Goal: Information Seeking & Learning: Learn about a topic

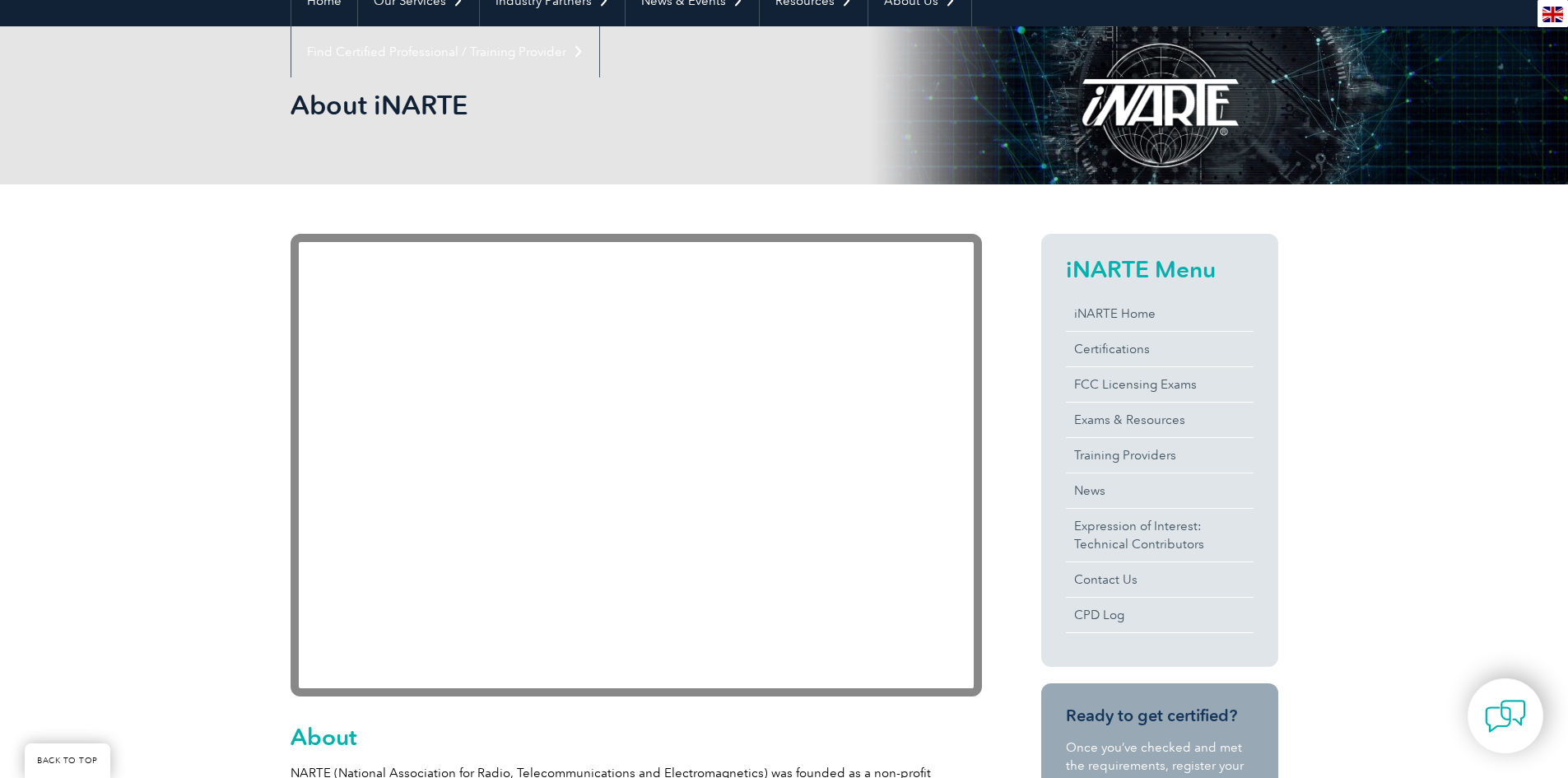
scroll to position [165, 0]
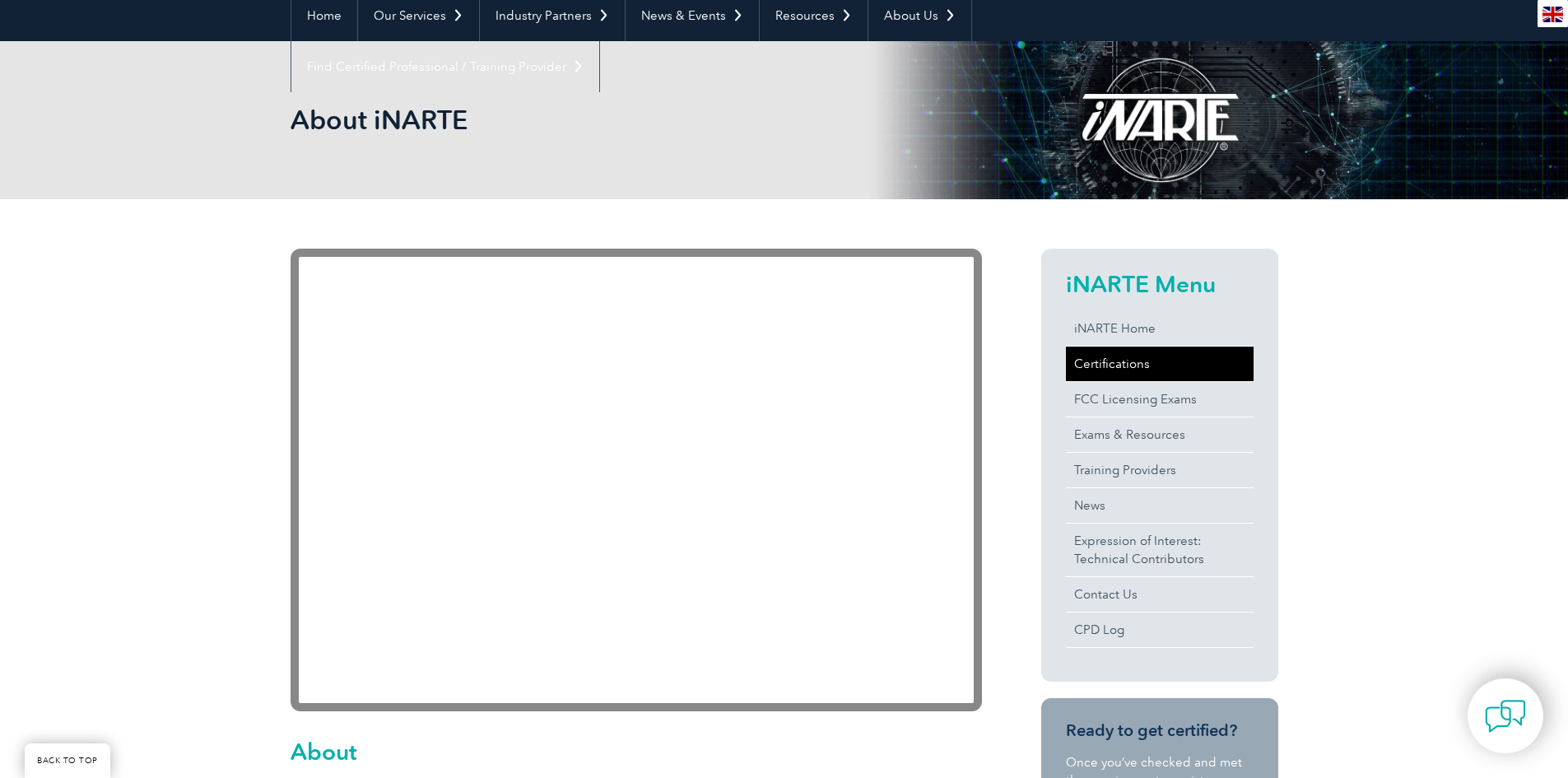
click at [1122, 373] on link "Certifications" at bounding box center [1159, 363] width 187 height 34
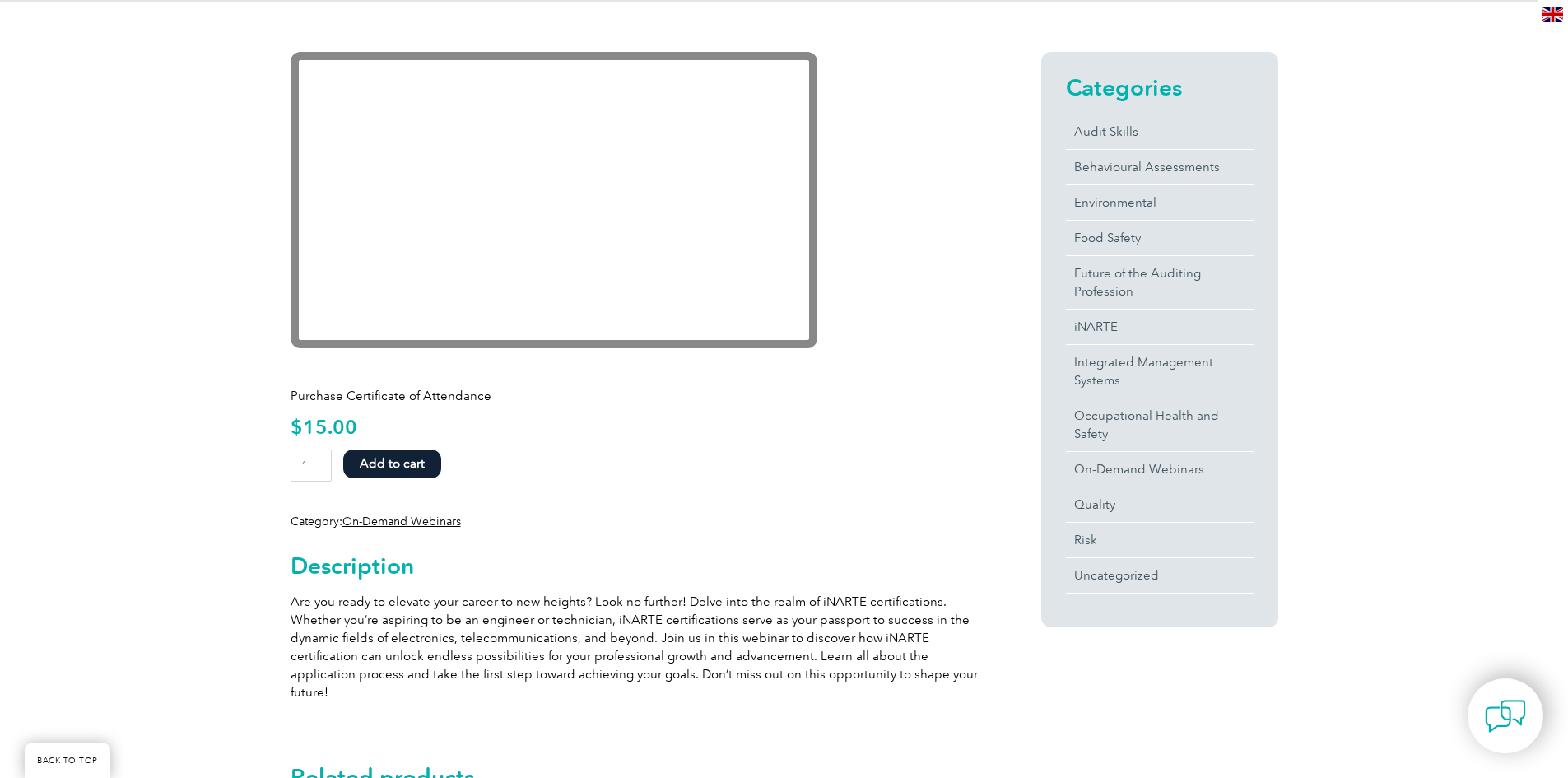
scroll to position [247, 0]
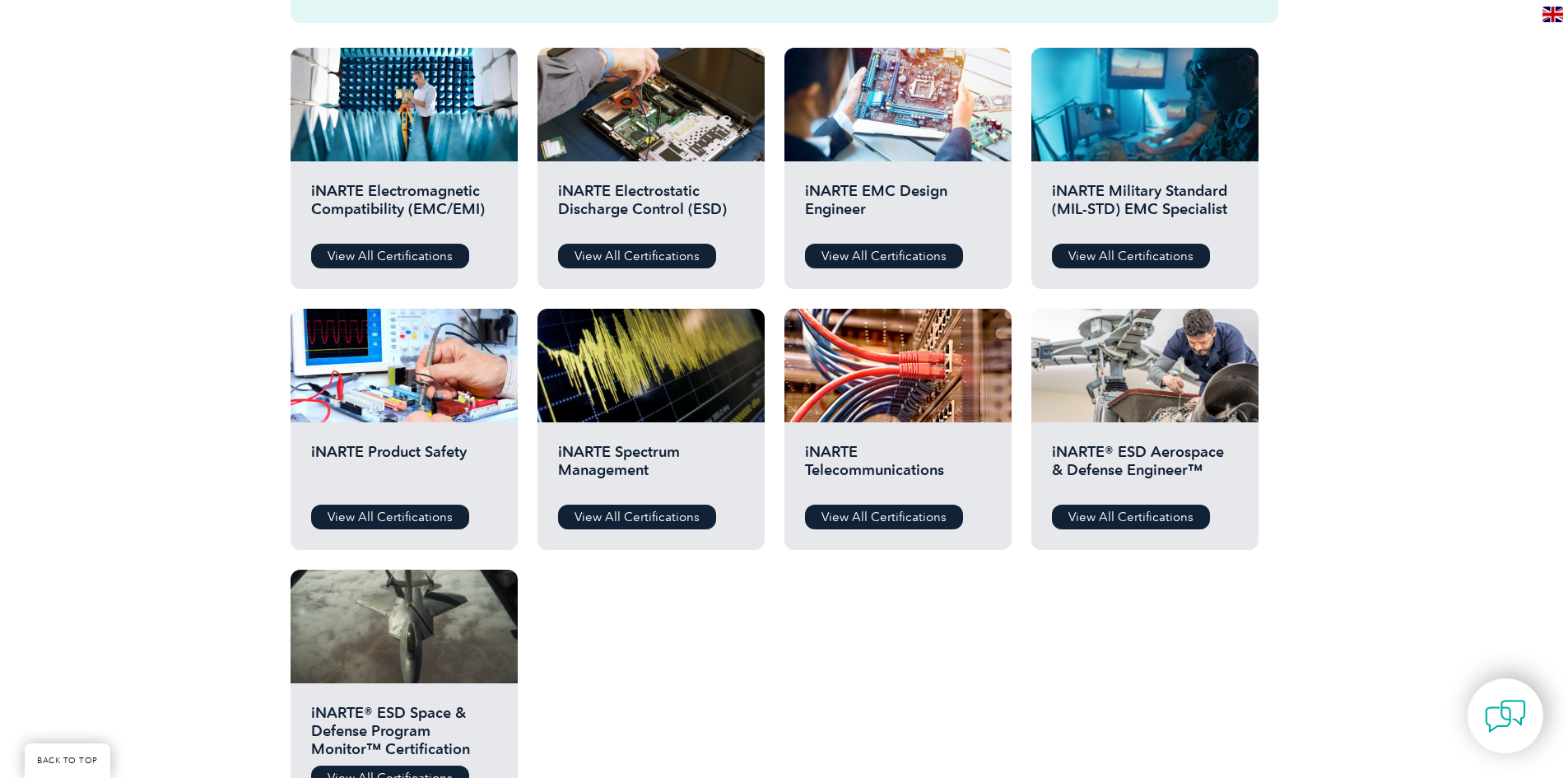
scroll to position [495, 0]
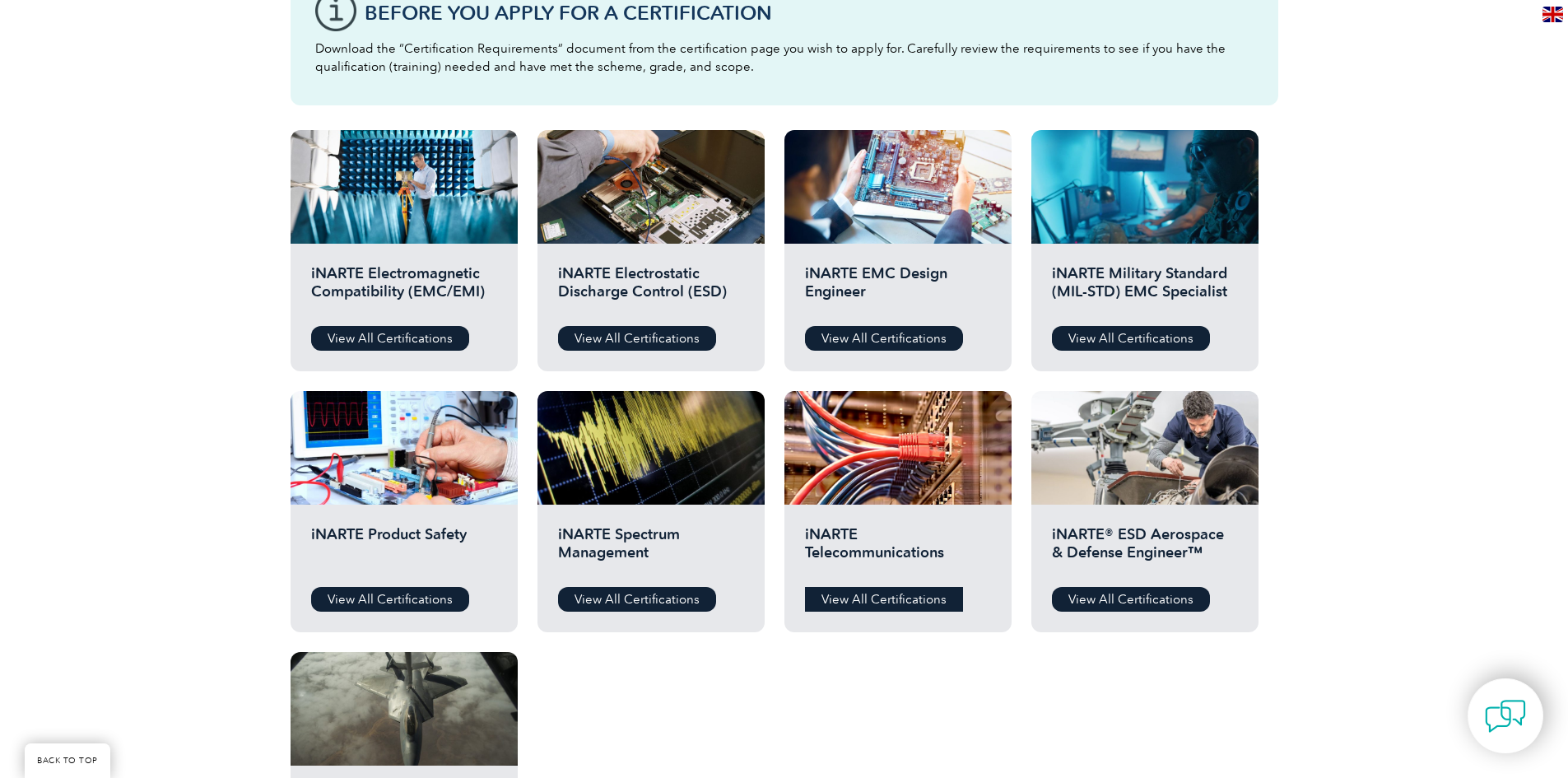
click at [861, 601] on link "View All Certifications" at bounding box center [884, 599] width 158 height 24
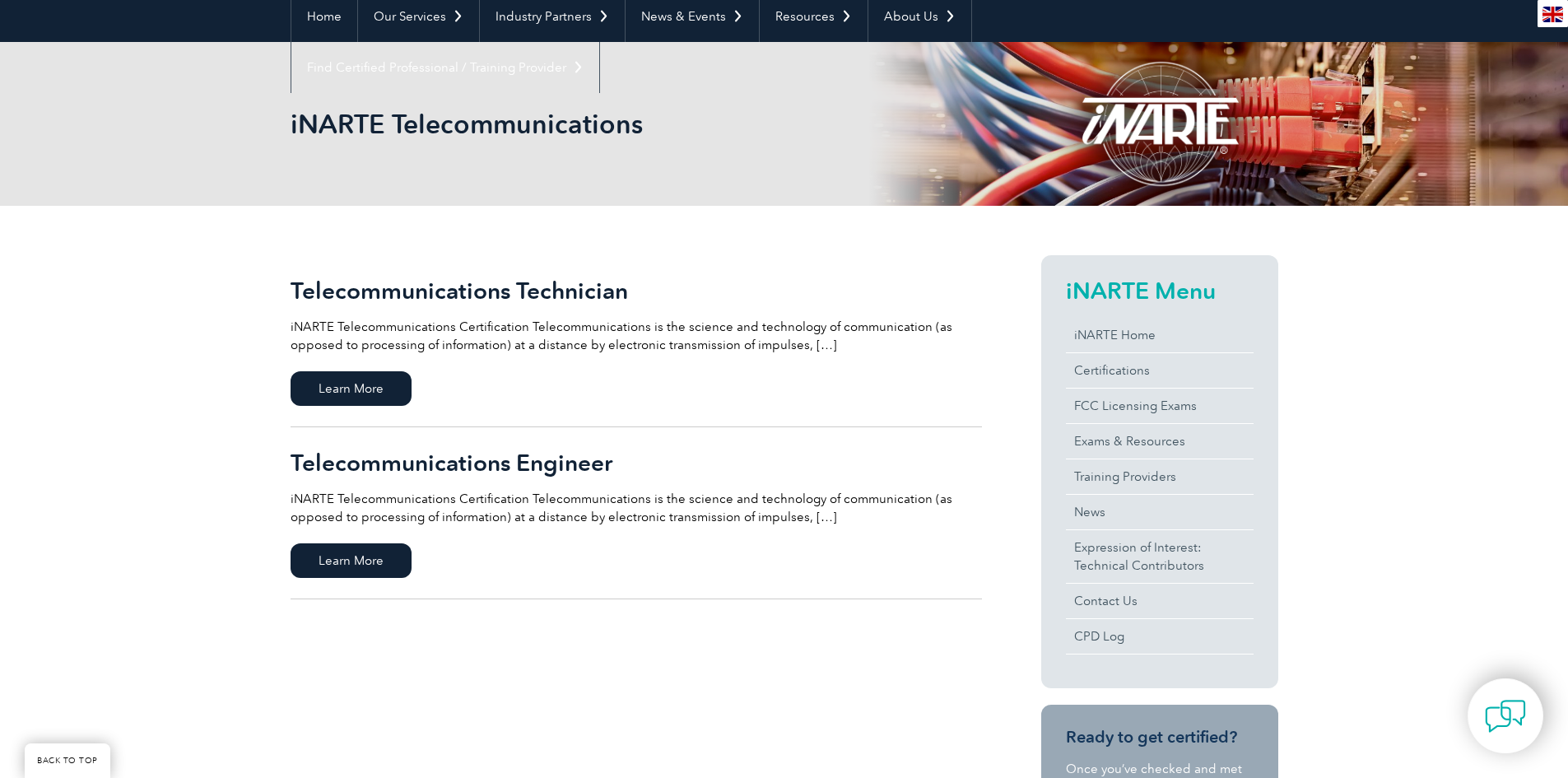
scroll to position [165, 0]
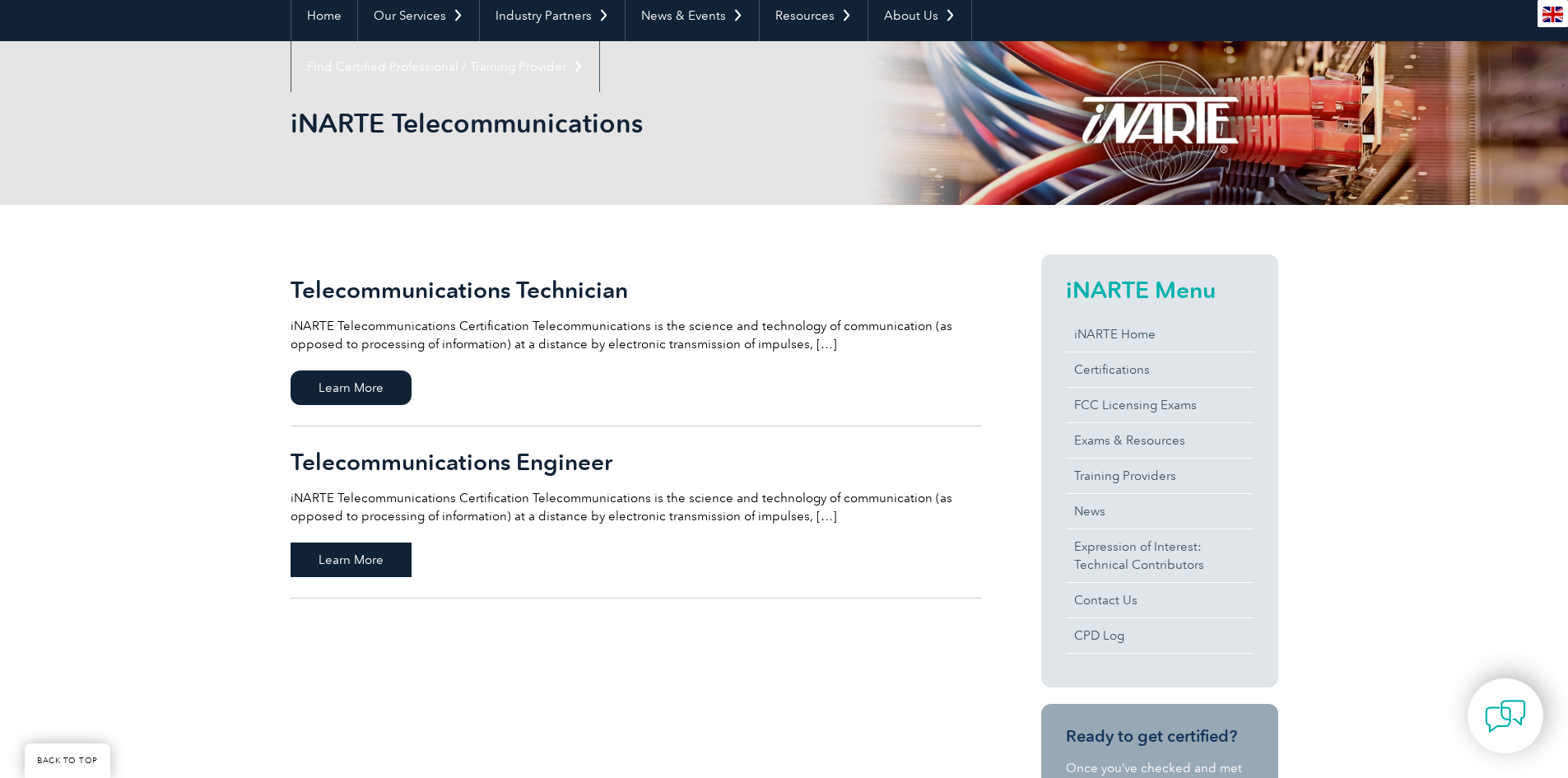
click at [362, 563] on span "Learn More" at bounding box center [351, 559] width 121 height 34
click at [345, 558] on span "Learn More" at bounding box center [351, 559] width 121 height 34
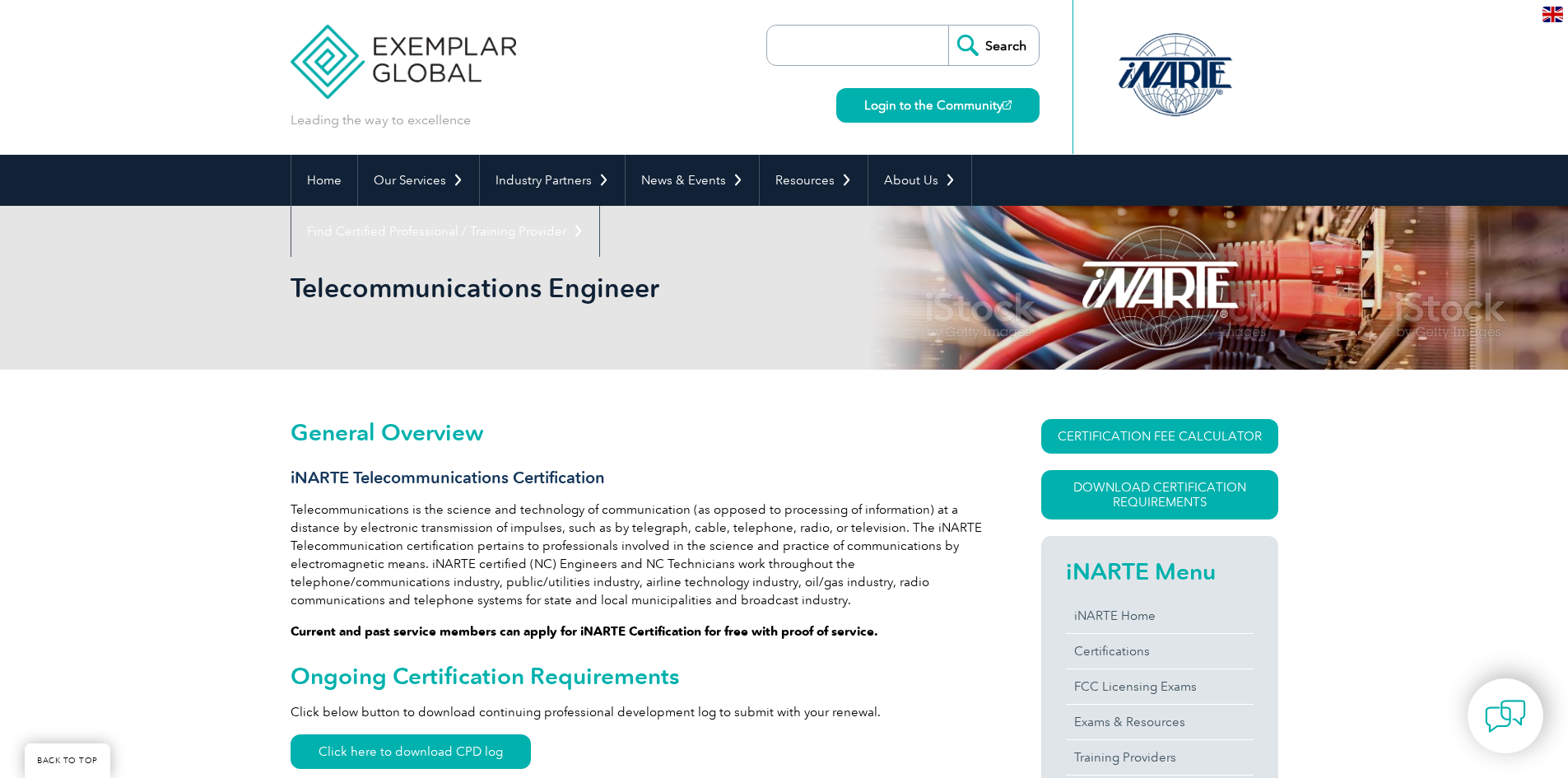
scroll to position [230, 0]
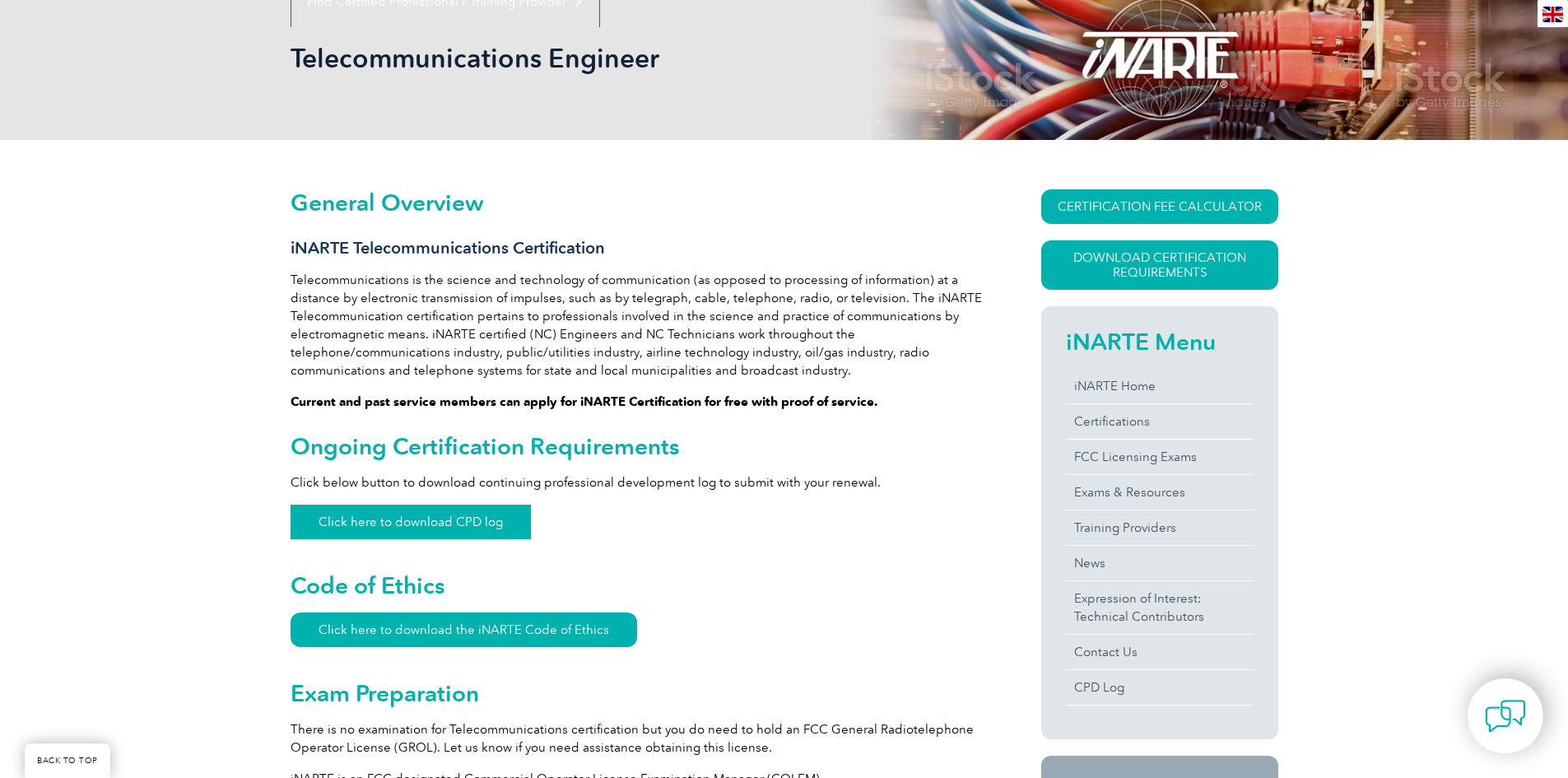
click at [457, 522] on link "Click here to download CPD log" at bounding box center [411, 521] width 240 height 34
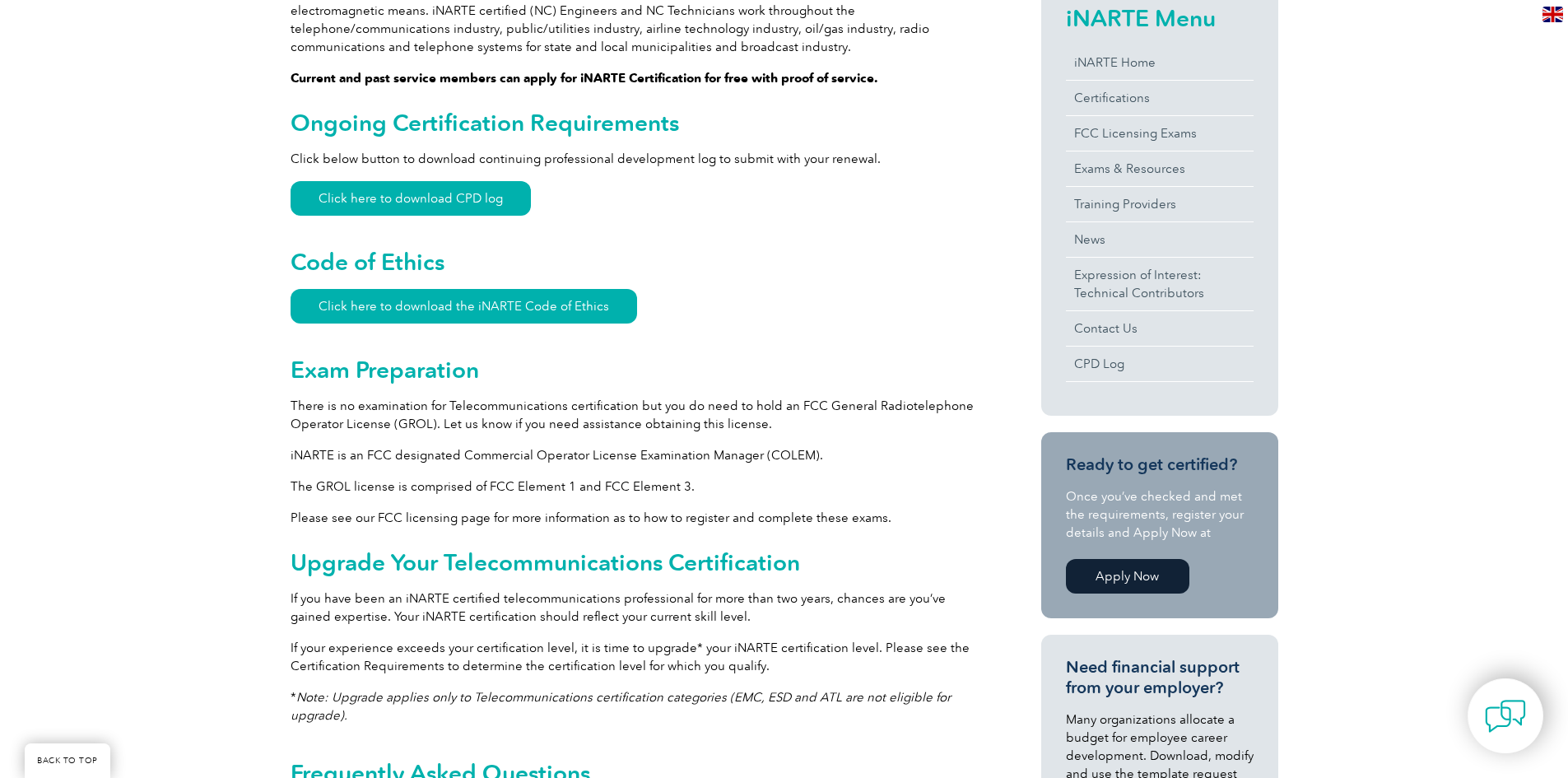
scroll to position [559, 0]
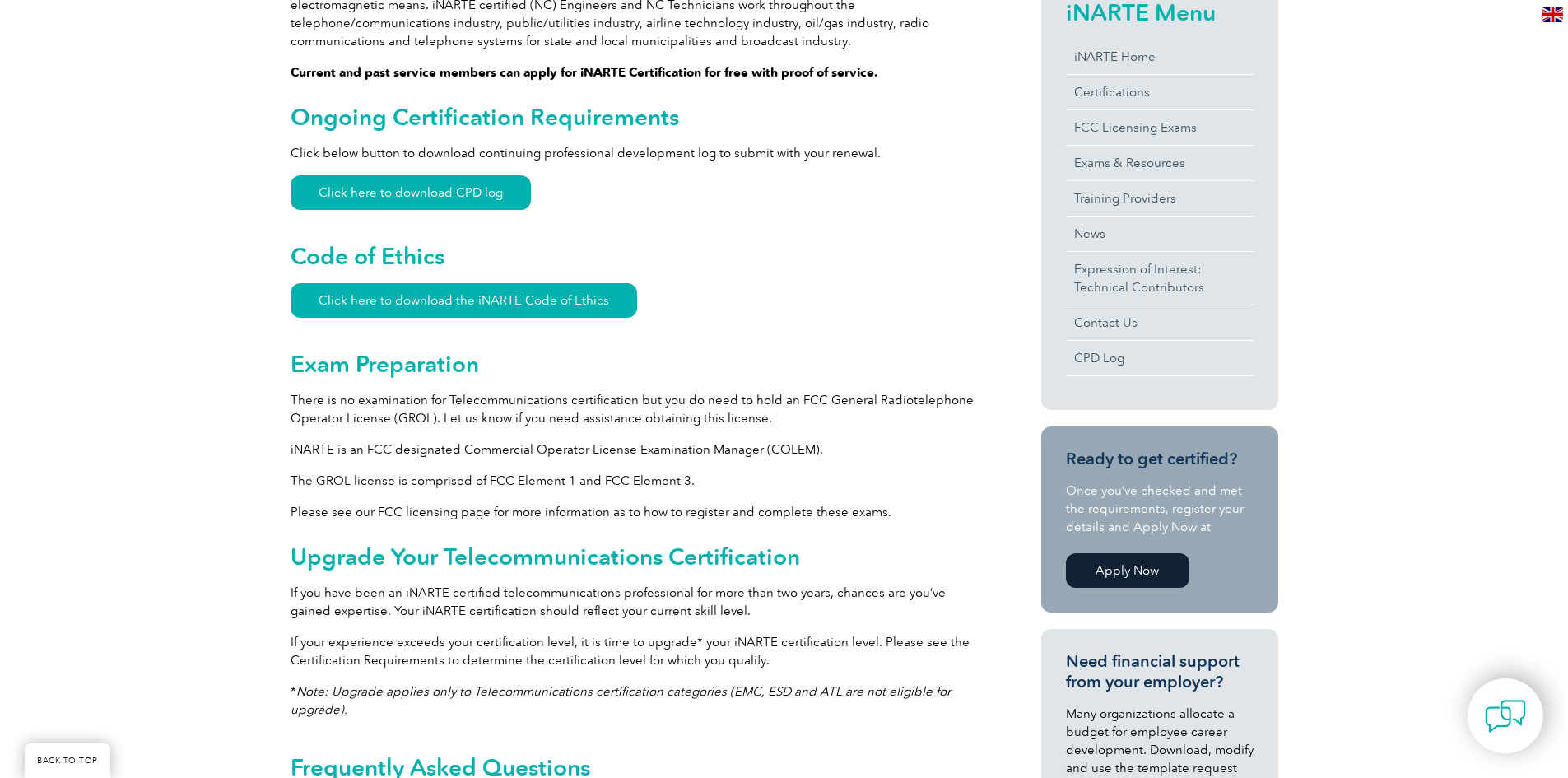
drag, startPoint x: 511, startPoint y: 525, endPoint x: 362, endPoint y: 474, distance: 157.5
click at [362, 474] on p "The GROL license is comprised of FCC Element 1 and FCC Element 3." at bounding box center [636, 481] width 692 height 19
drag, startPoint x: 382, startPoint y: 474, endPoint x: 562, endPoint y: 474, distance: 180.0
click at [562, 474] on p "The GROL license is comprised of FCC Element 1 and FCC Element 3." at bounding box center [636, 481] width 692 height 19
click at [619, 480] on p "The GROL license is comprised of FCC Element 1 and FCC Element 3." at bounding box center [636, 481] width 692 height 19
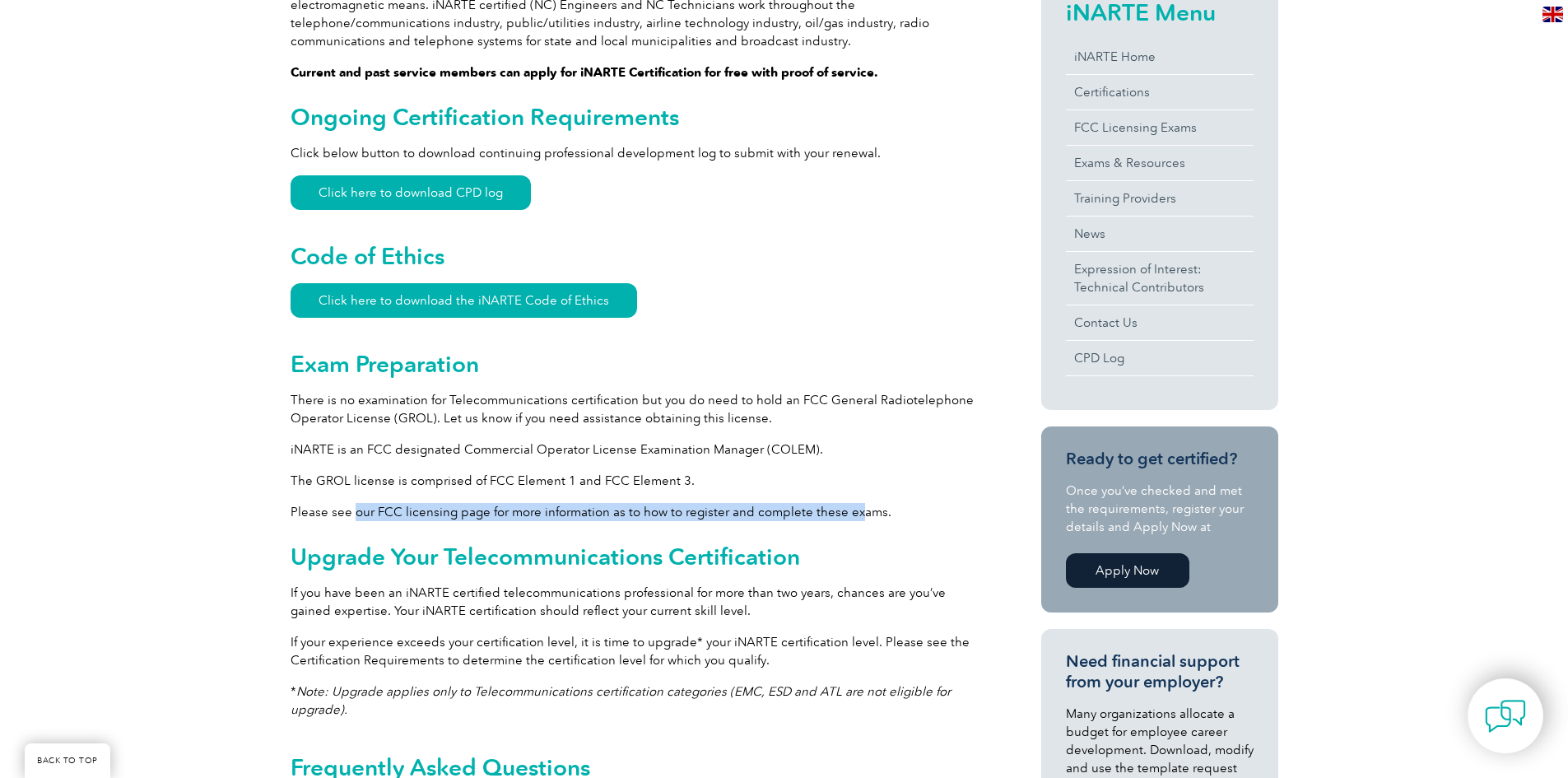
drag, startPoint x: 355, startPoint y: 511, endPoint x: 852, endPoint y: 513, distance: 497.0
click at [852, 513] on p "Please see our FCC licensing page for more information as to how to register an…" at bounding box center [636, 512] width 692 height 19
click at [896, 518] on p "Please see our FCC licensing page for more information as to how to register an…" at bounding box center [636, 512] width 692 height 19
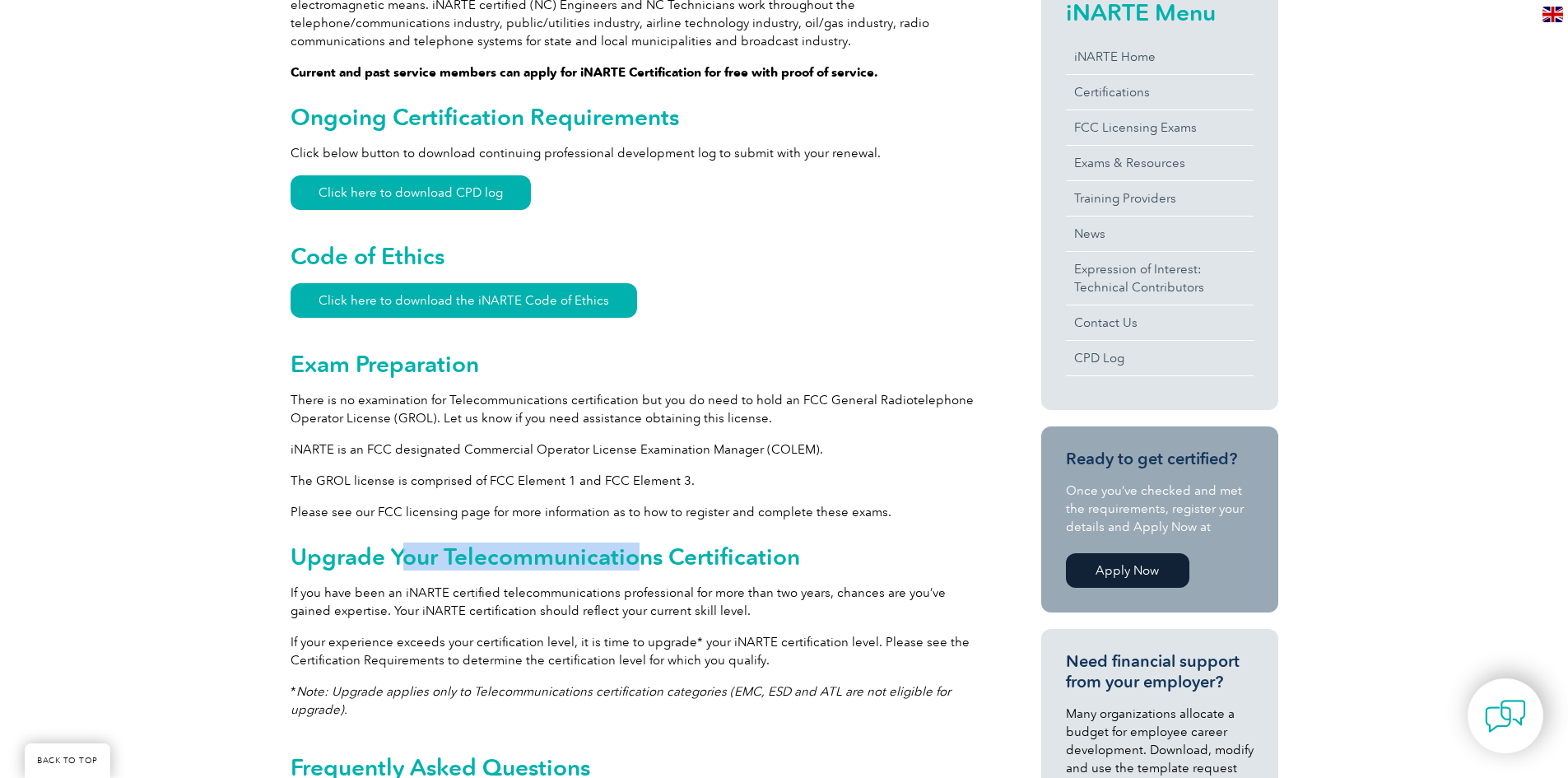
drag, startPoint x: 407, startPoint y: 560, endPoint x: 644, endPoint y: 560, distance: 237.0
click at [644, 560] on h2 "Upgrade Your Telecommunications Certification" at bounding box center [636, 556] width 692 height 26
click at [710, 571] on div "General Overview iNARTE Telecommunications Certification Telecommunications is …" at bounding box center [636, 612] width 692 height 1504
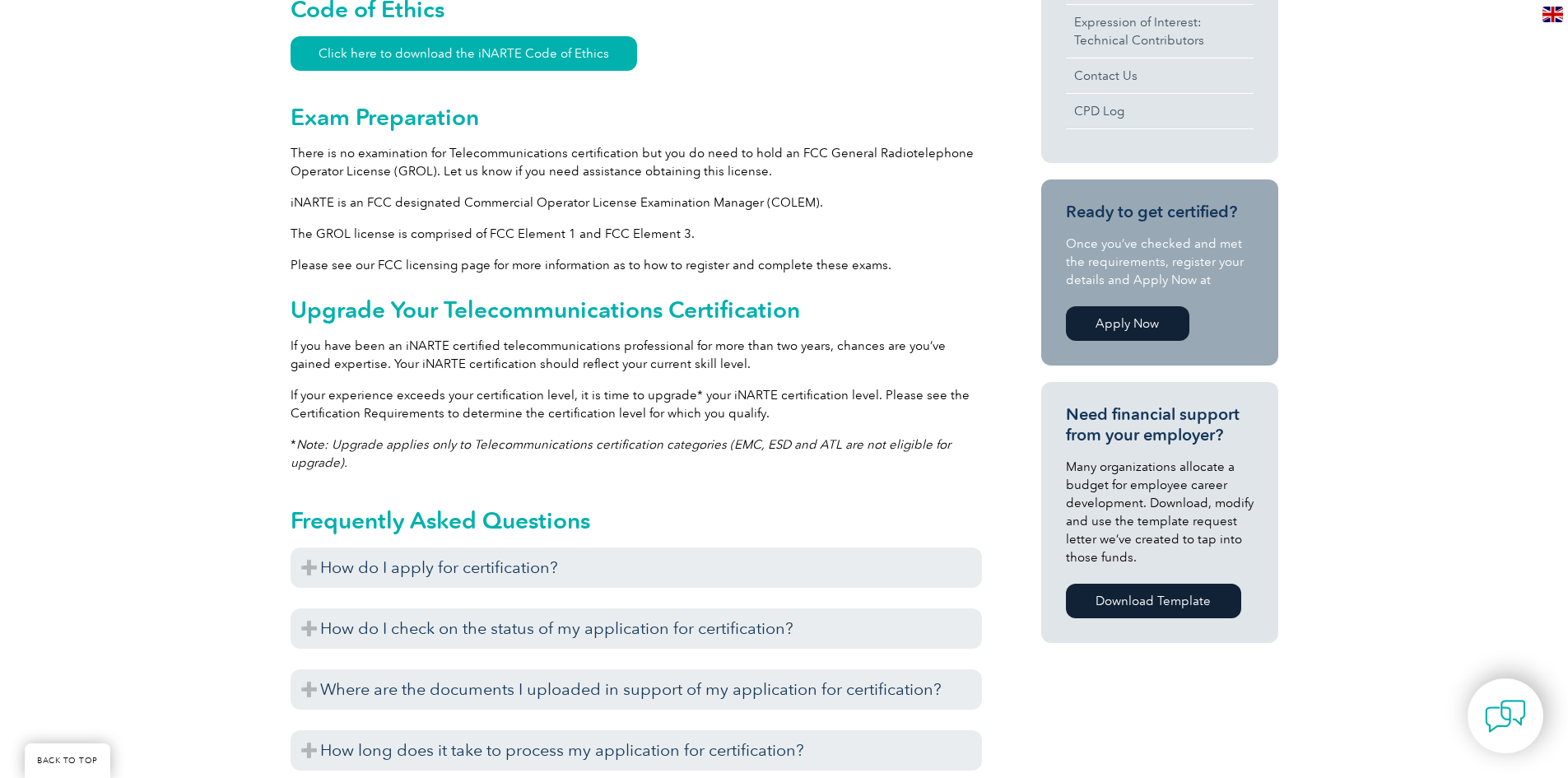
scroll to position [394, 0]
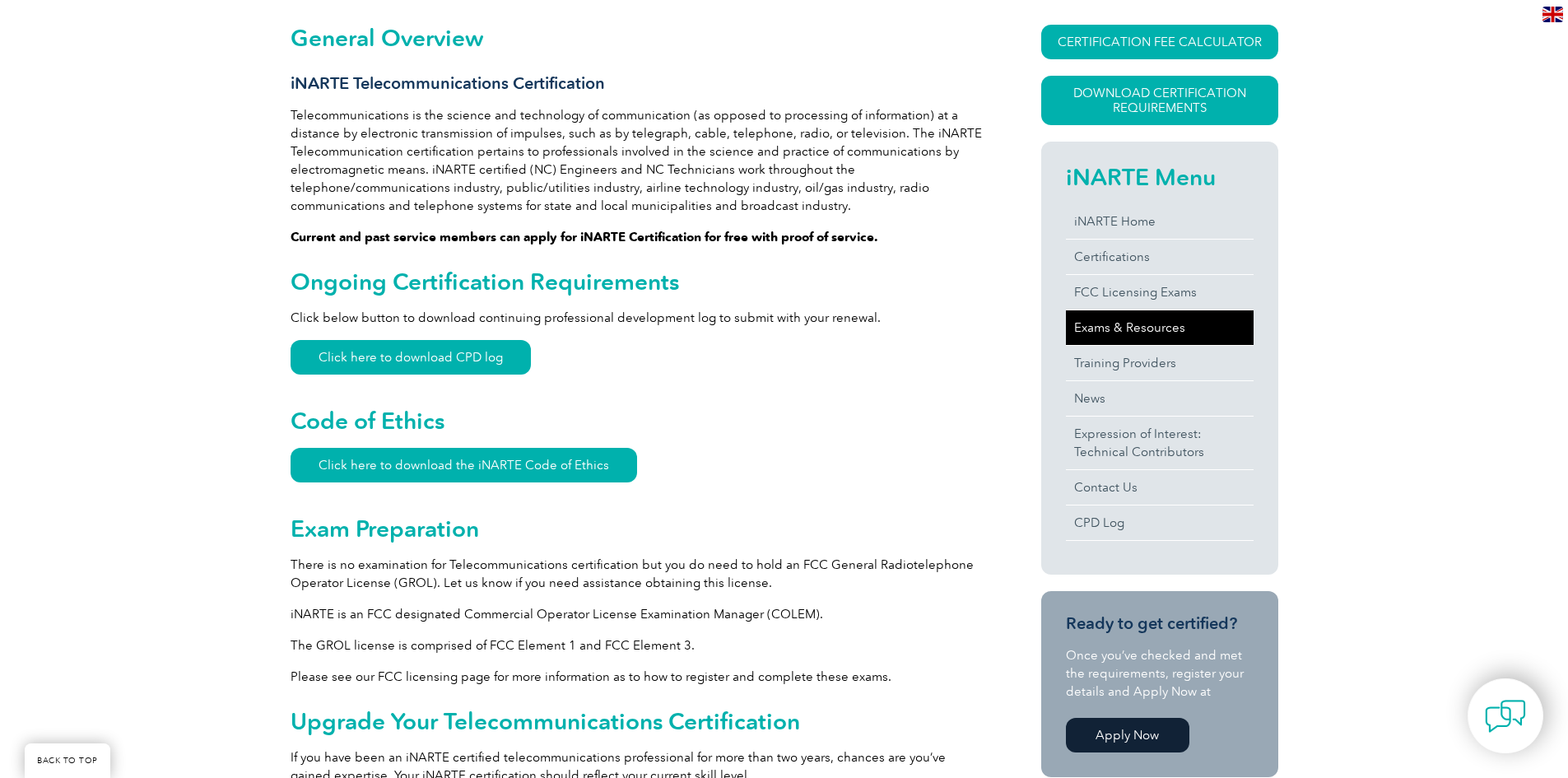
click at [1159, 335] on link "Exams & Resources" at bounding box center [1159, 327] width 187 height 34
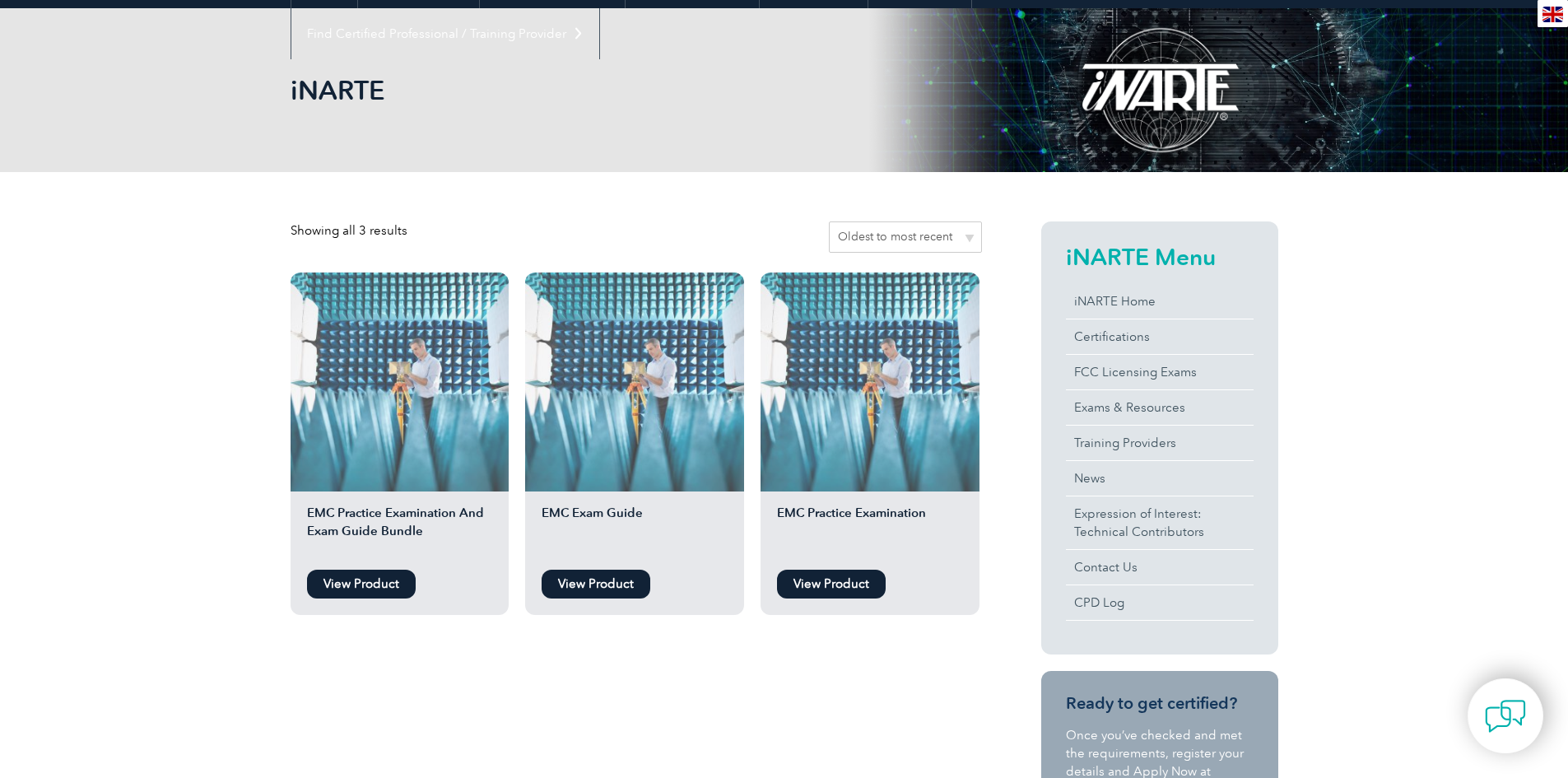
scroll to position [330, 0]
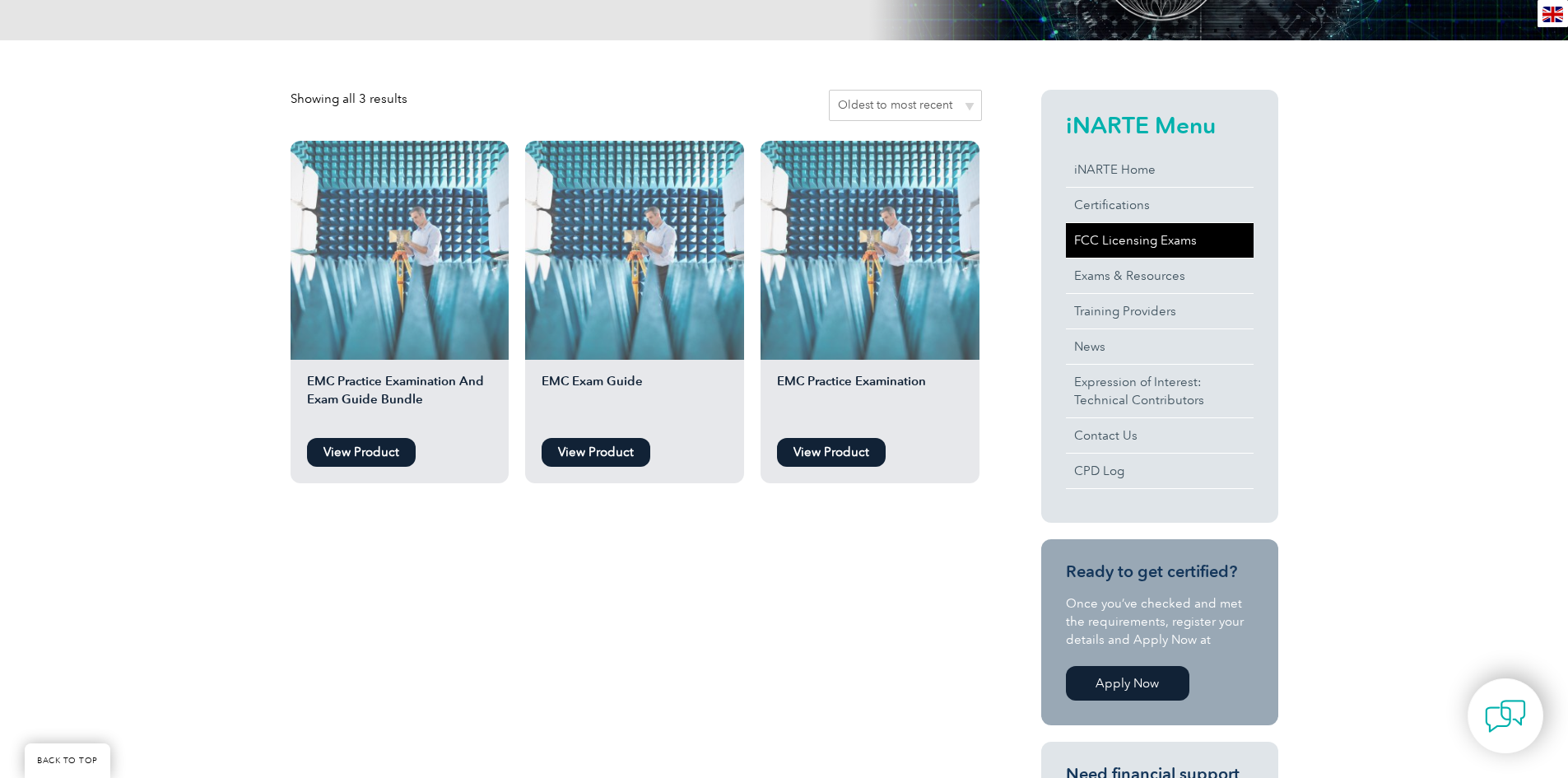
click at [1149, 246] on link "FCC Licensing Exams" at bounding box center [1159, 240] width 187 height 34
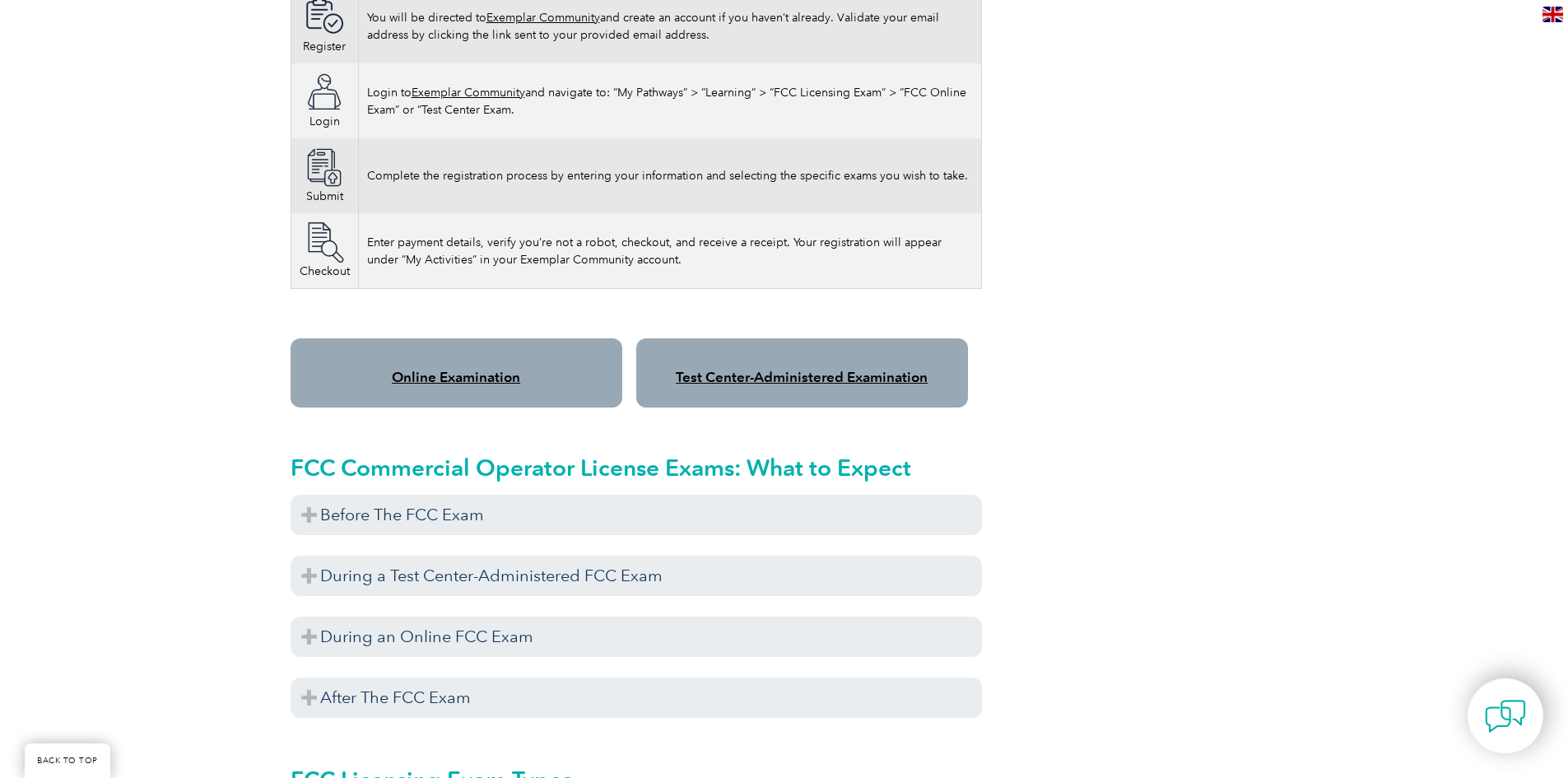
scroll to position [1295, 0]
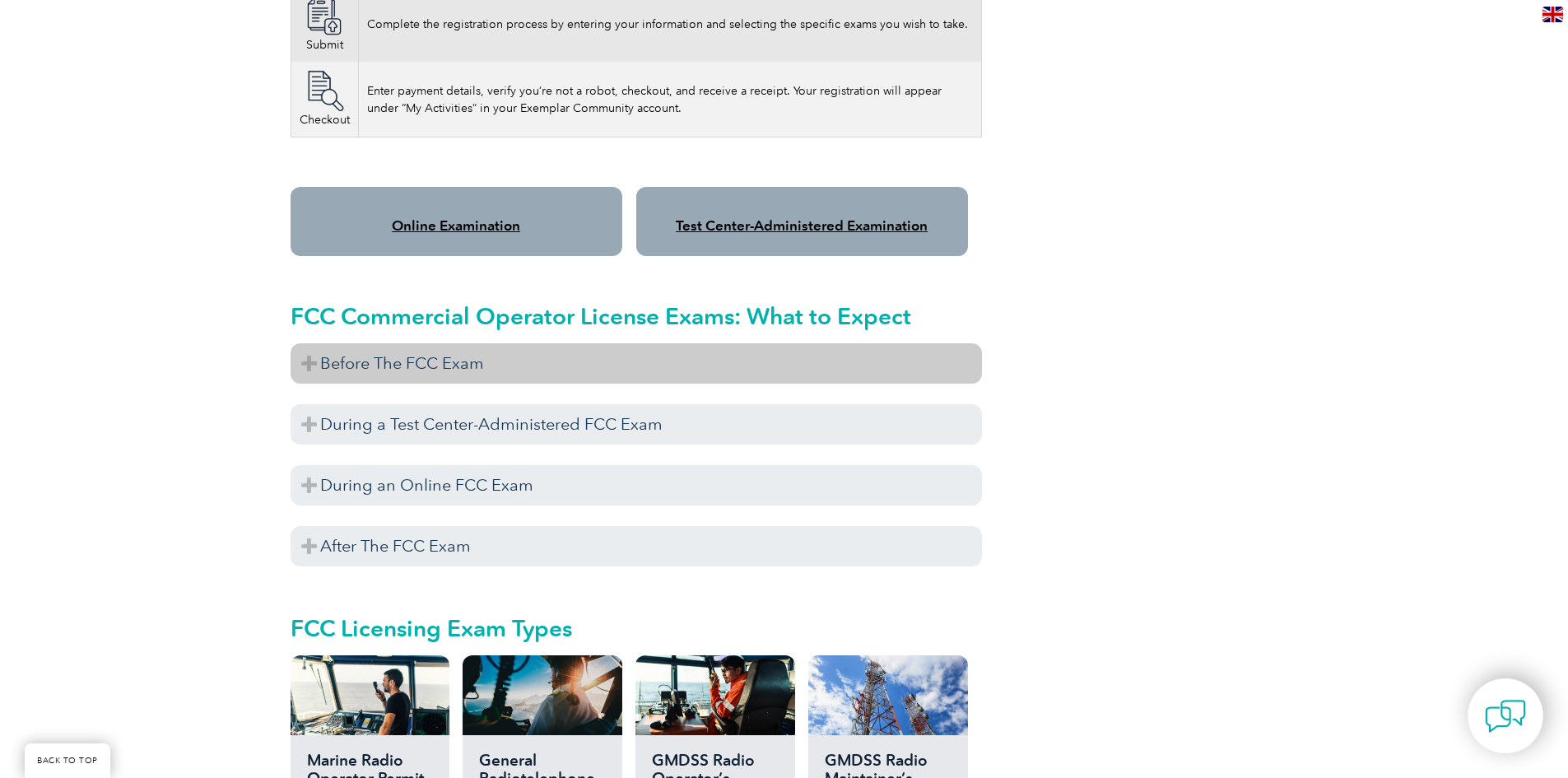
click at [342, 348] on h3 "Before The FCC Exam" at bounding box center [636, 363] width 692 height 40
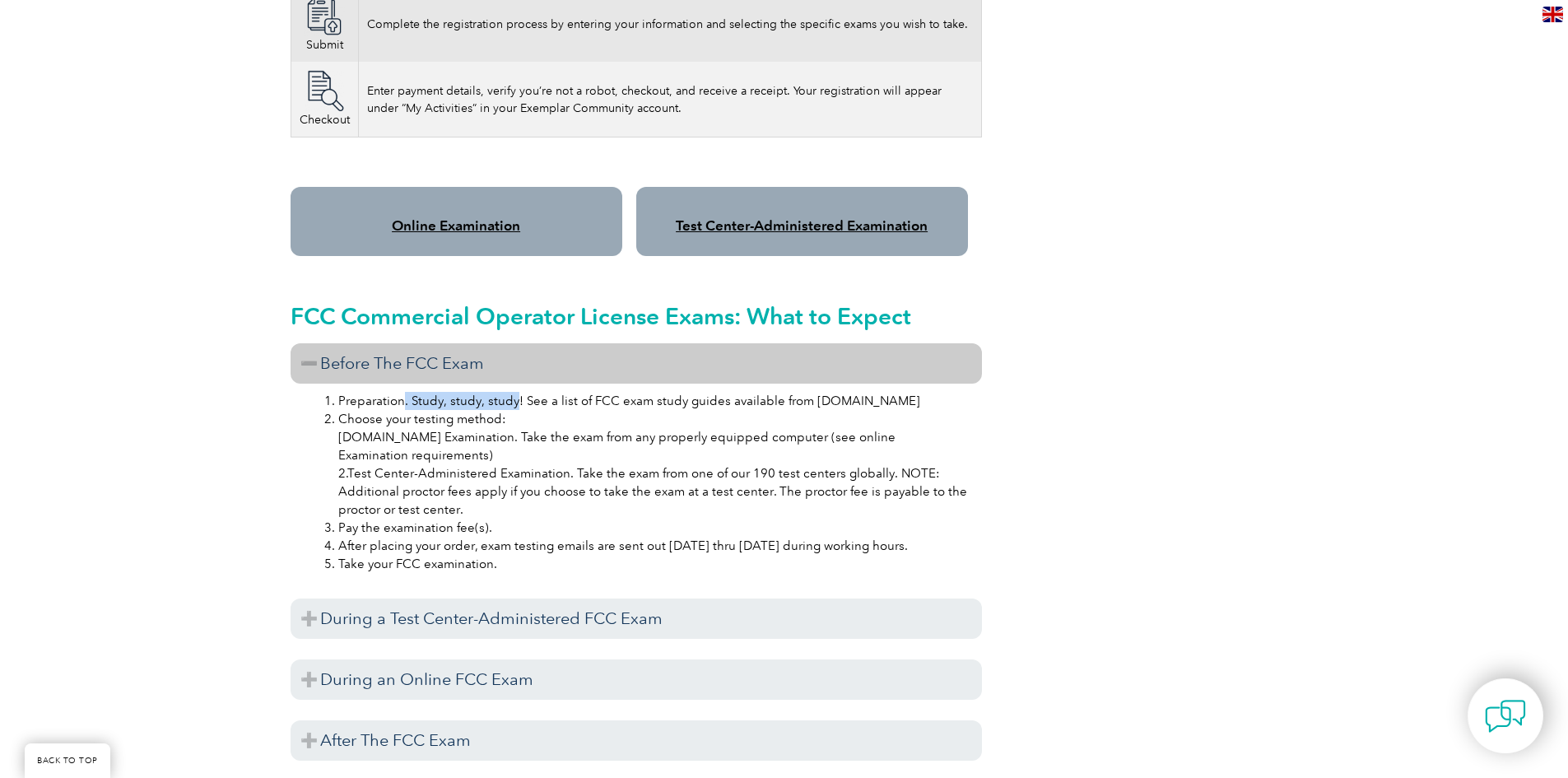
drag, startPoint x: 407, startPoint y: 390, endPoint x: 513, endPoint y: 384, distance: 106.2
click at [513, 392] on li "Preparation. Study, study, study! See a list of FCC exam study guides available…" at bounding box center [652, 401] width 629 height 19
click at [579, 392] on li "Preparation. Study, study, study! See a list of FCC exam study guides available…" at bounding box center [652, 401] width 629 height 19
drag, startPoint x: 585, startPoint y: 379, endPoint x: 726, endPoint y: 384, distance: 141.1
click at [726, 392] on li "Preparation. Study, study, study! See a list of FCC exam study guides available…" at bounding box center [652, 401] width 629 height 19
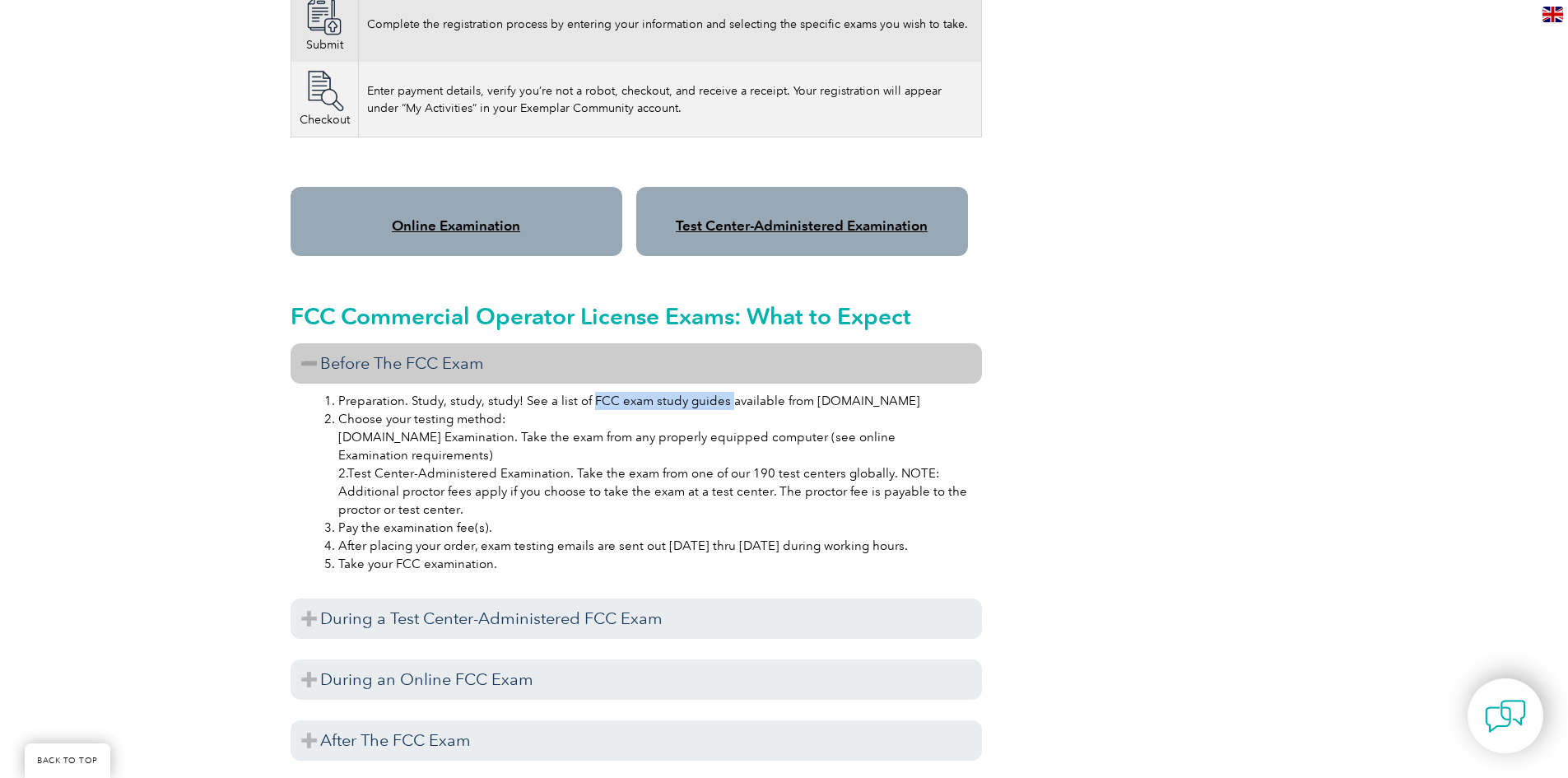
copy li "FCC exam study guides"
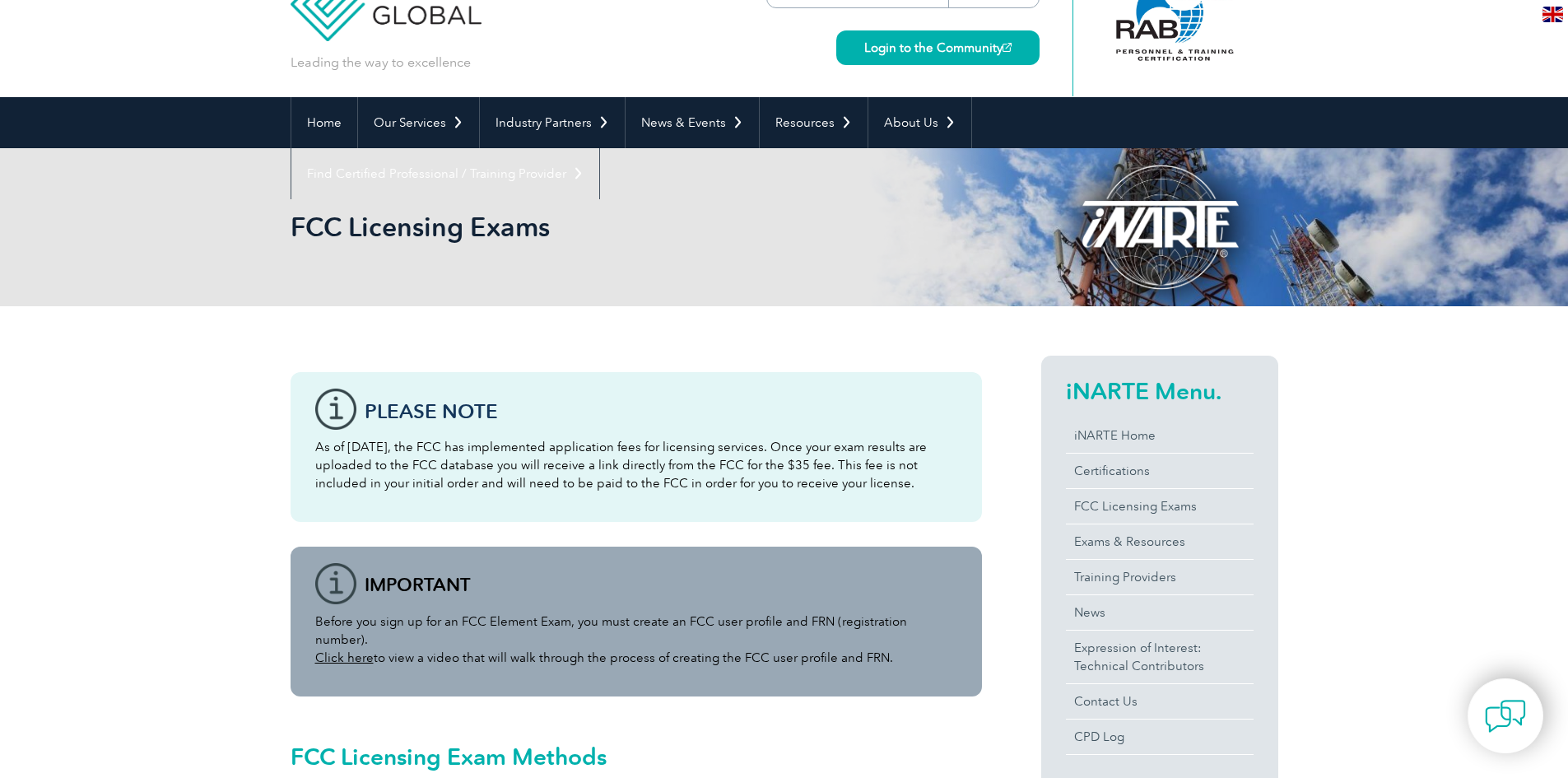
scroll to position [0, 0]
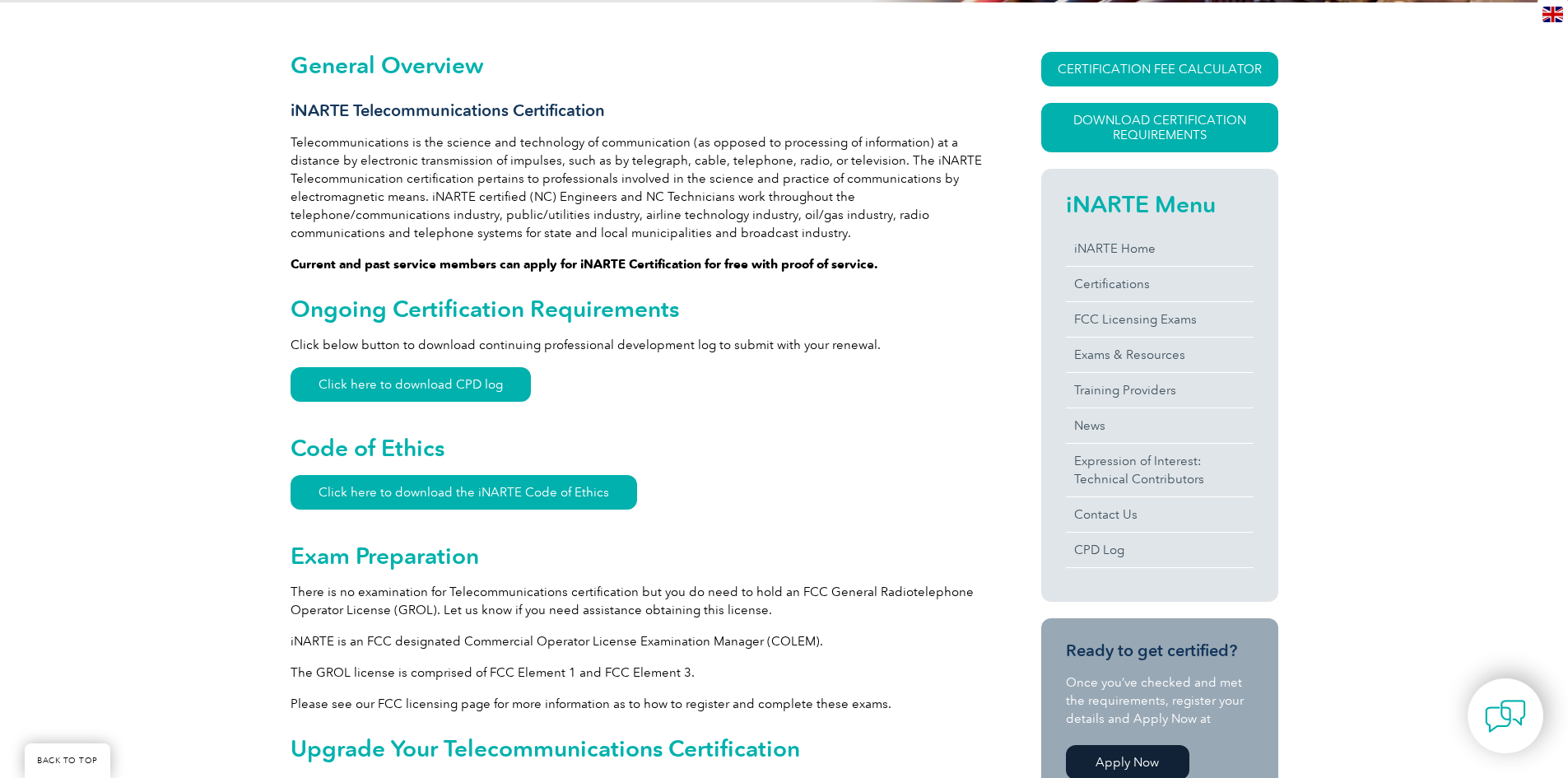
scroll to position [495, 0]
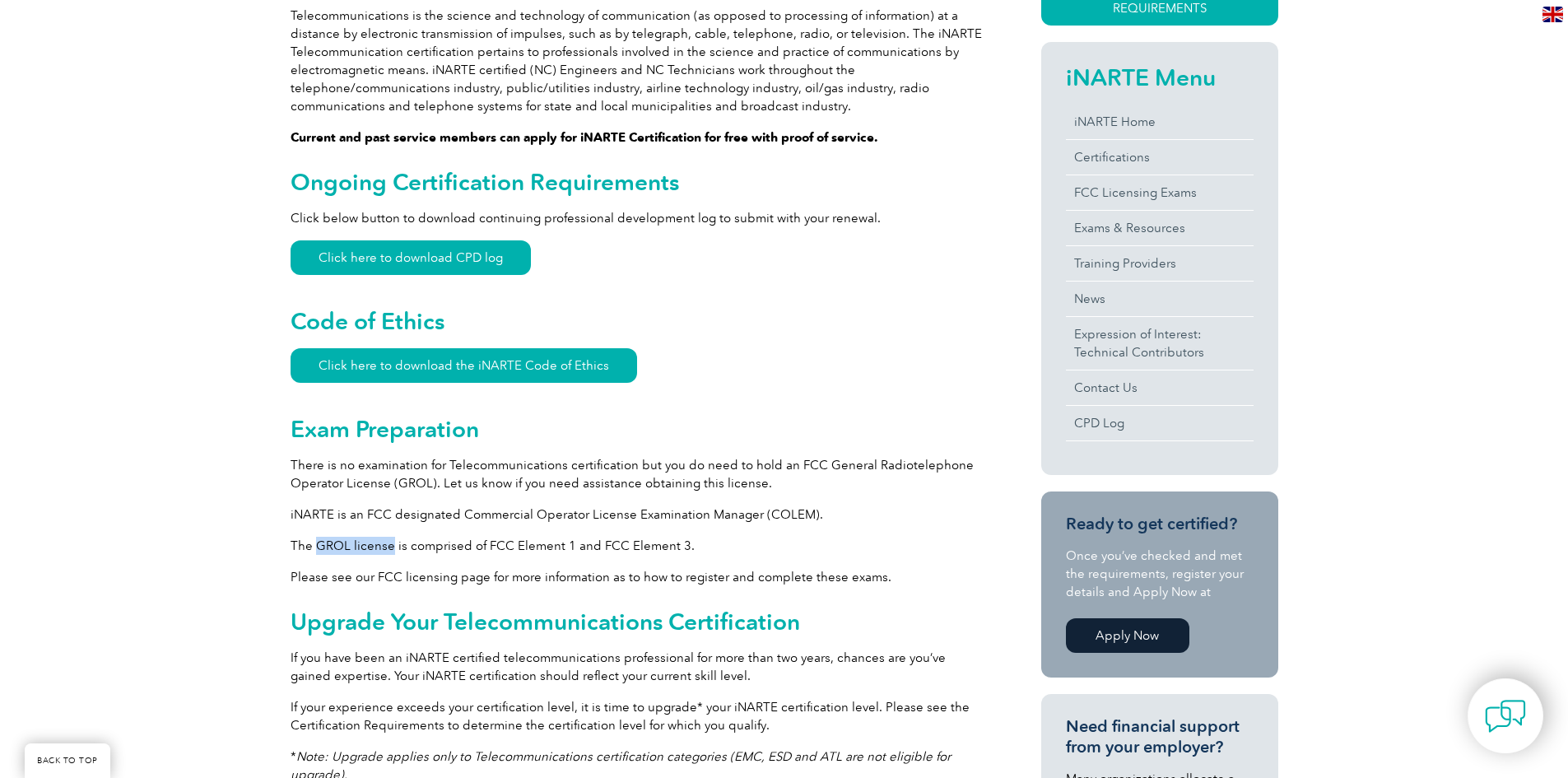
drag, startPoint x: 390, startPoint y: 546, endPoint x: 314, endPoint y: 546, distance: 76.0
click at [314, 546] on p "The GROL license is comprised of FCC Element 1 and FCC Element 3." at bounding box center [636, 546] width 692 height 19
copy p "GROL license"
click at [1152, 198] on link "FCC Licensing Exams" at bounding box center [1159, 193] width 187 height 34
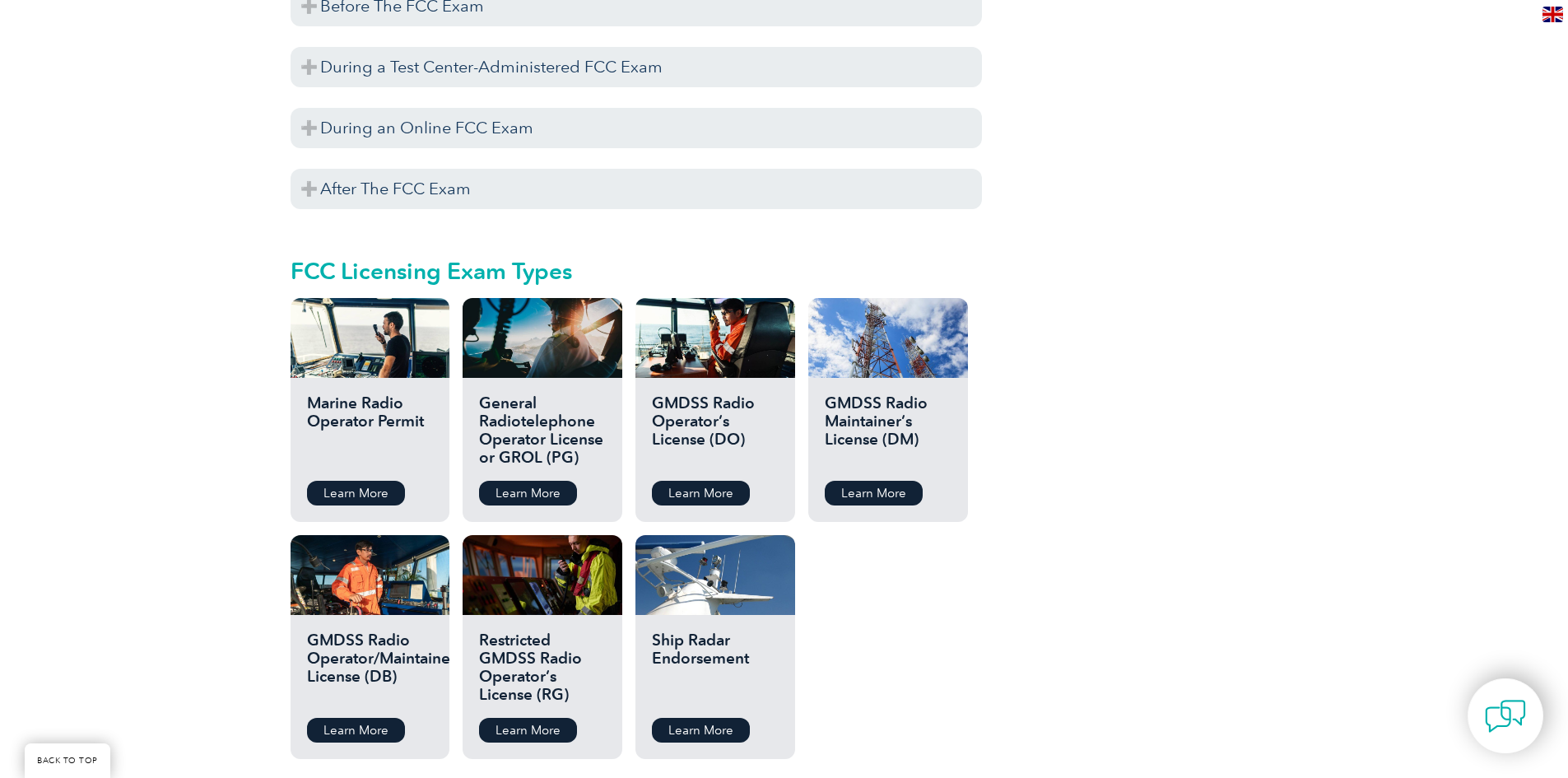
scroll to position [1647, 0]
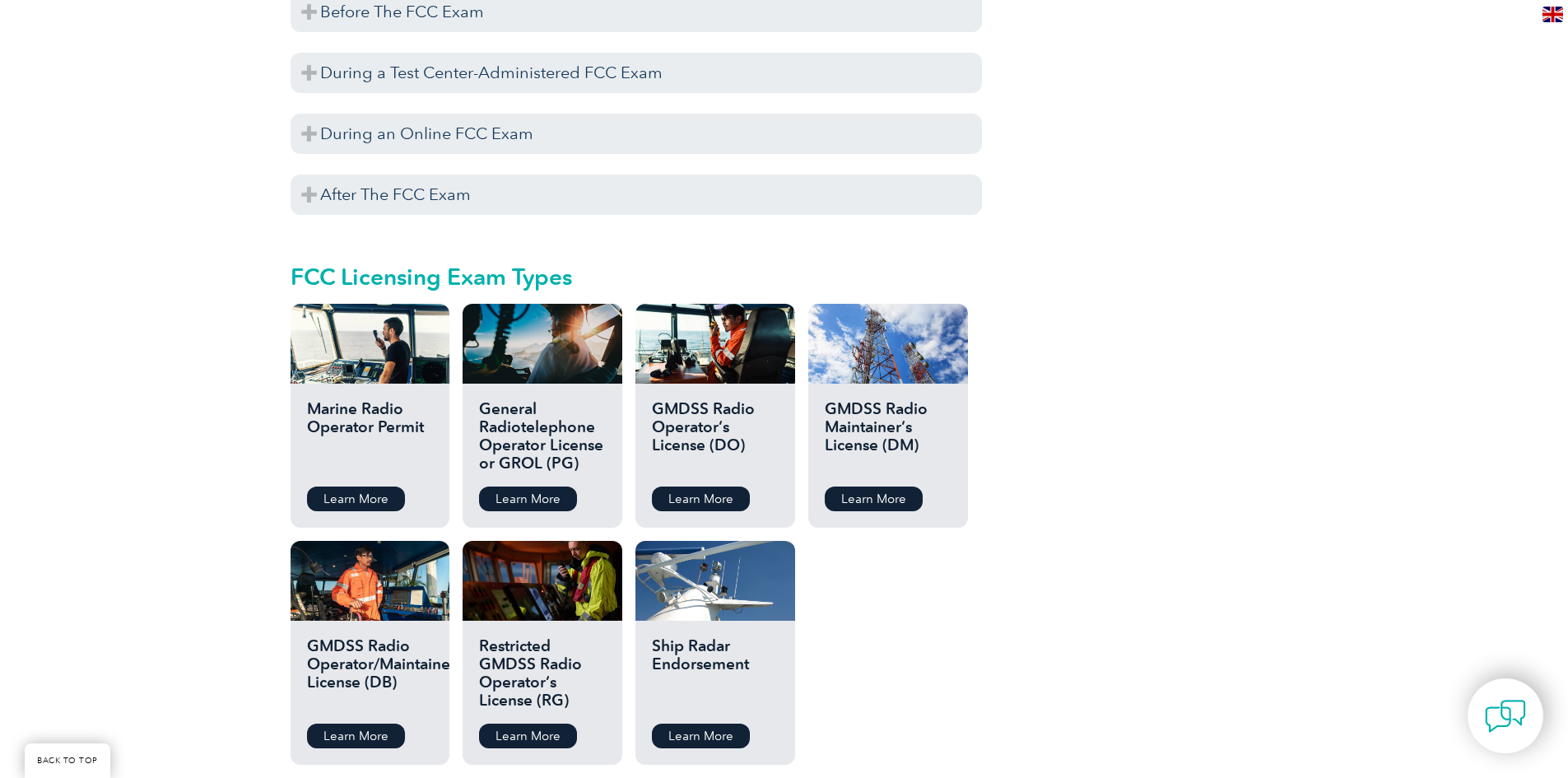
click at [536, 457] on div "General Radiotelephone Operator License or GROL (PG) Learn More" at bounding box center [541, 455] width 159 height 144
click at [549, 487] on link "Learn More" at bounding box center [528, 499] width 98 height 24
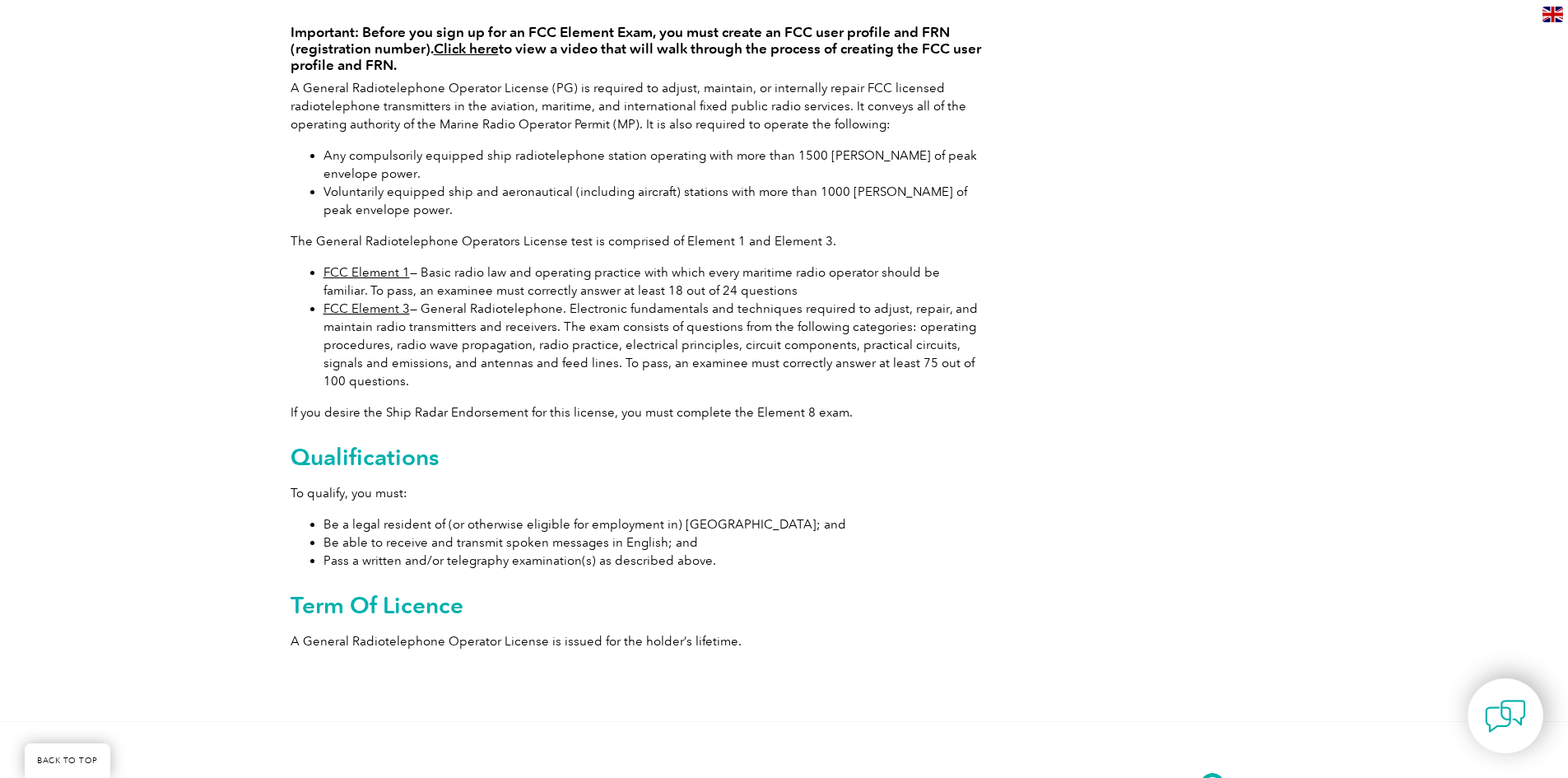
scroll to position [82, 0]
